Goal: Check status: Check status

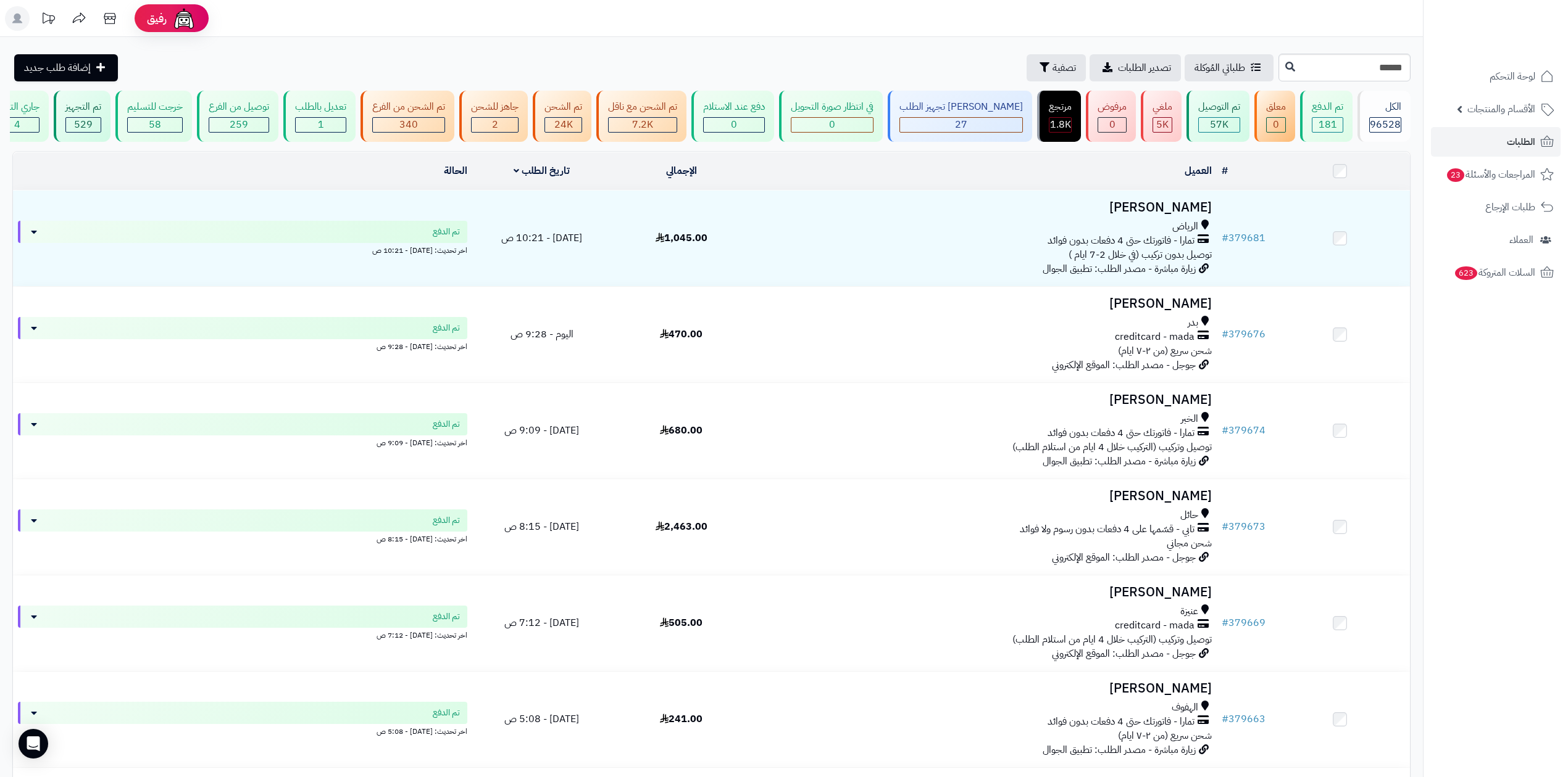
click at [1278, 67] on input "******" at bounding box center [1344, 67] width 132 height 27
type input "******"
click at [1281, 71] on button at bounding box center [1290, 67] width 19 height 24
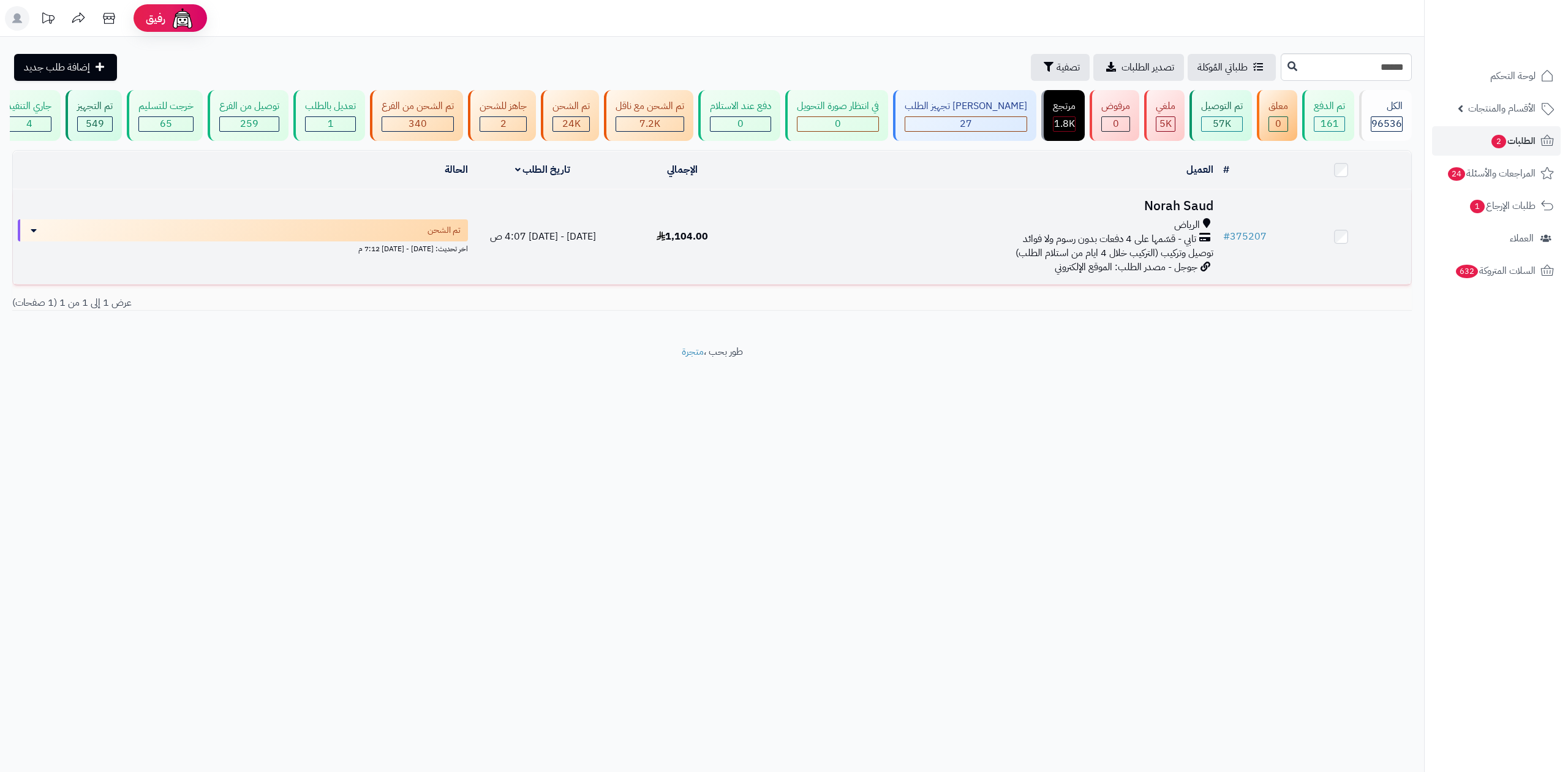
click at [1166, 221] on div "الرياض" at bounding box center [985, 225] width 456 height 14
